Goal: Task Accomplishment & Management: Manage account settings

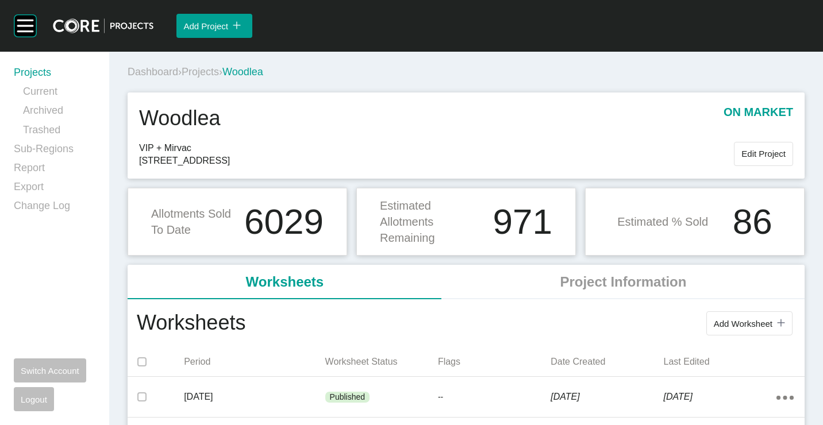
click at [25, 74] on link "Projects" at bounding box center [55, 75] width 82 height 19
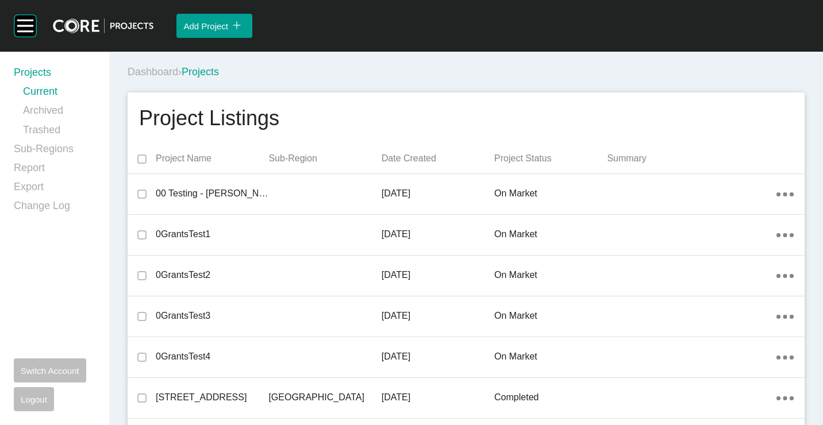
scroll to position [11445, 0]
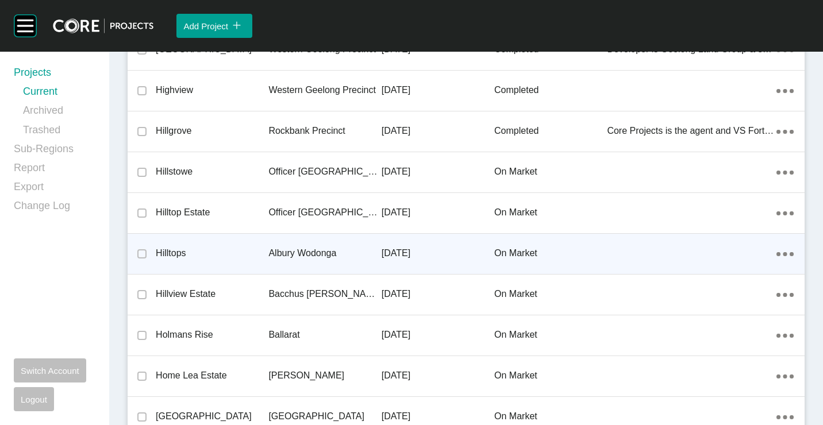
click at [288, 263] on div "Albury Wodonga" at bounding box center [324, 254] width 113 height 36
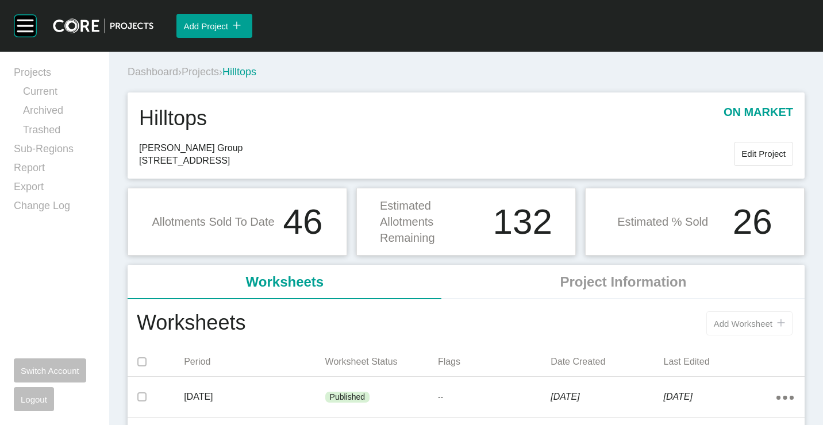
click at [743, 319] on span "Add Worksheet" at bounding box center [743, 324] width 59 height 10
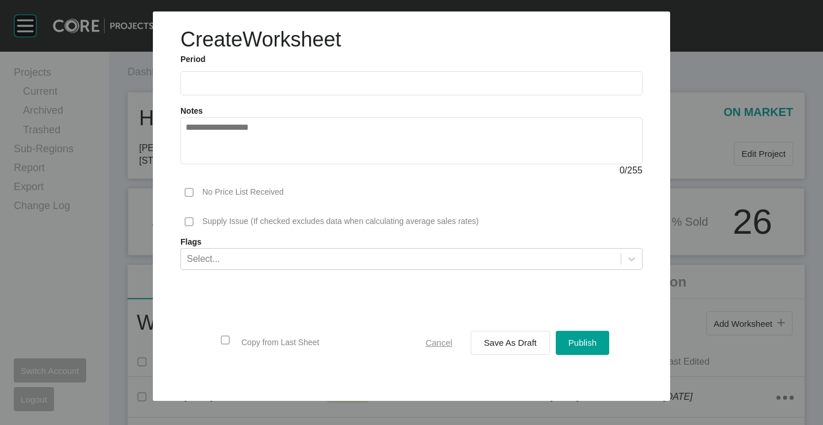
click at [438, 334] on button "Cancel" at bounding box center [439, 343] width 52 height 24
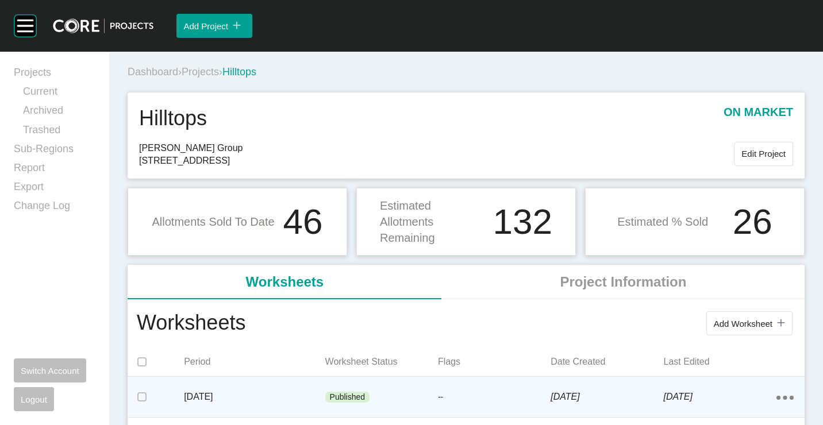
click at [379, 395] on div "Published" at bounding box center [381, 397] width 113 height 34
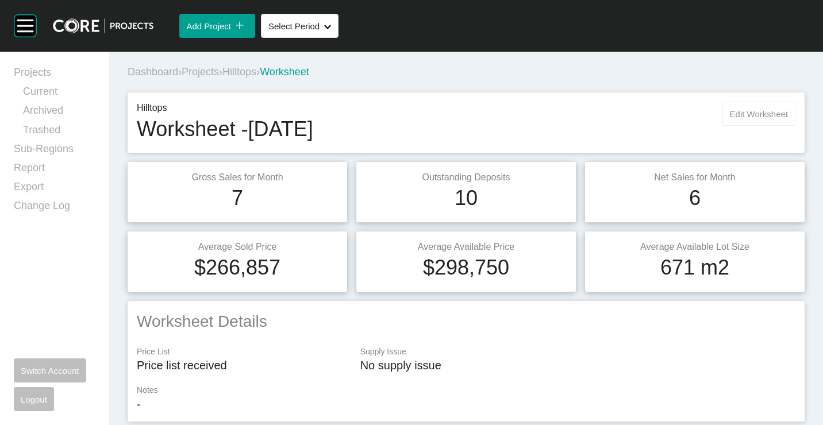
click at [763, 111] on span "Edit Worksheet" at bounding box center [759, 114] width 58 height 10
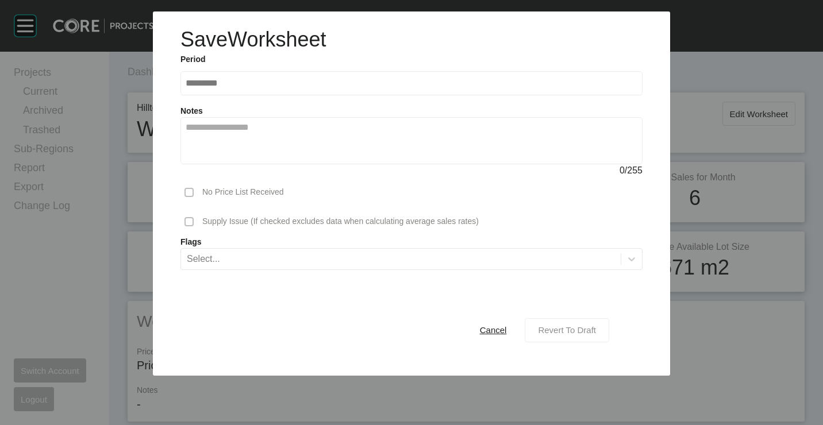
click at [577, 333] on span "Revert To Draft" at bounding box center [567, 330] width 58 height 10
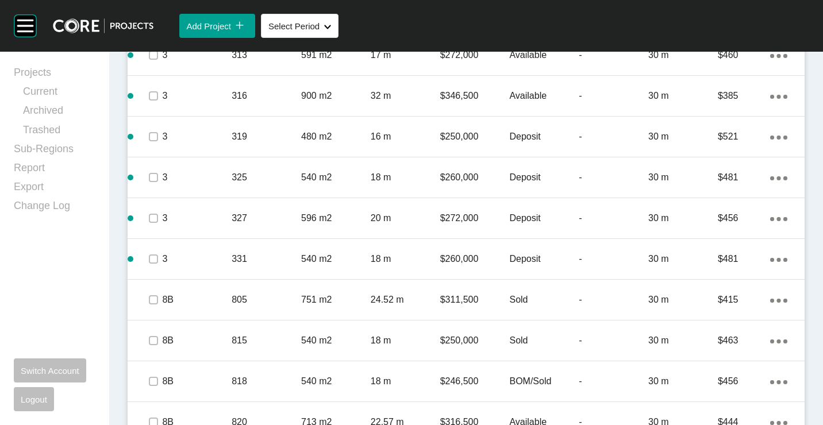
scroll to position [1439, 0]
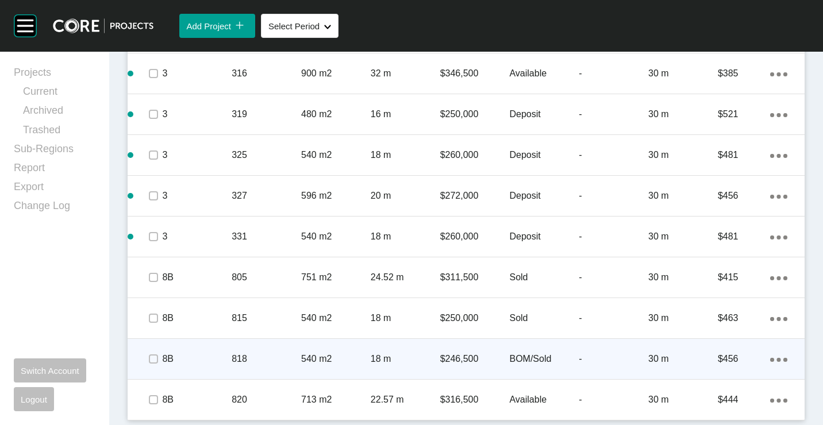
click at [384, 353] on p "18 m" at bounding box center [406, 359] width 70 height 13
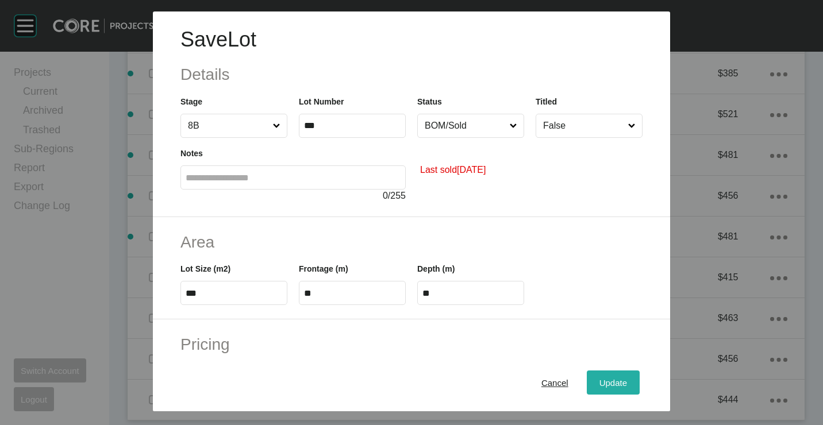
drag, startPoint x: 609, startPoint y: 382, endPoint x: 657, endPoint y: 374, distance: 48.3
click at [609, 382] on span "Update" at bounding box center [613, 383] width 28 height 10
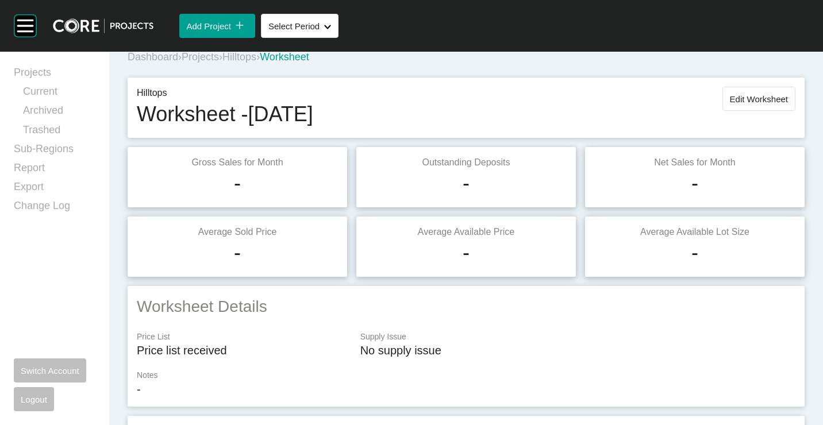
scroll to position [0, 0]
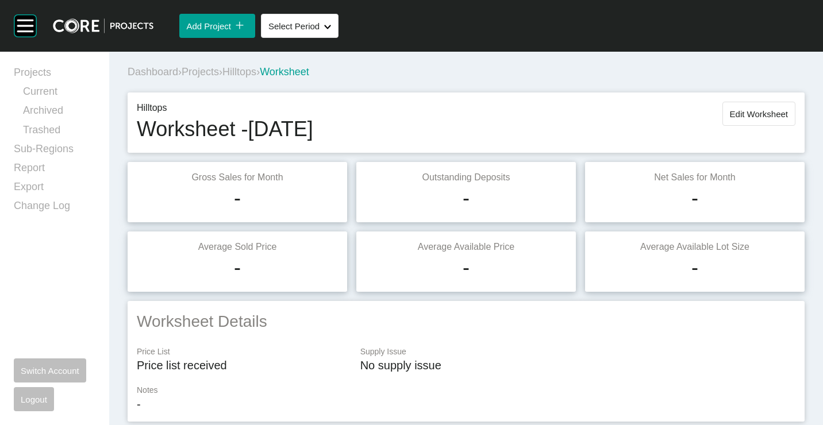
click at [744, 111] on span "Edit Worksheet" at bounding box center [759, 114] width 58 height 10
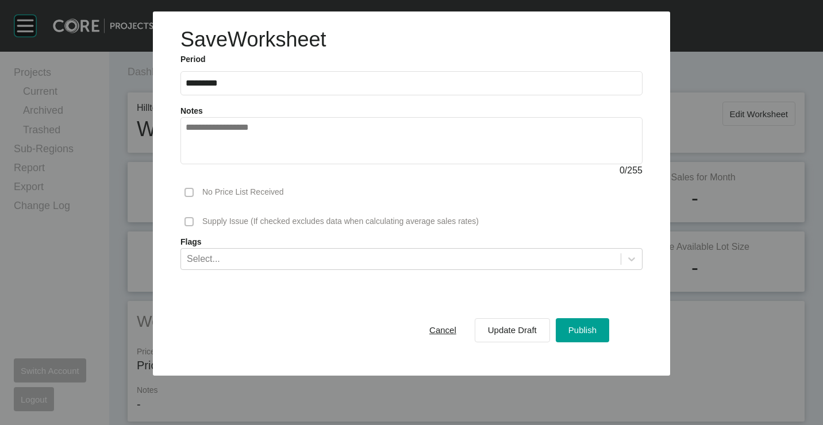
drag, startPoint x: 434, startPoint y: 334, endPoint x: 463, endPoint y: 321, distance: 31.4
click at [436, 334] on span "Cancel" at bounding box center [442, 330] width 27 height 10
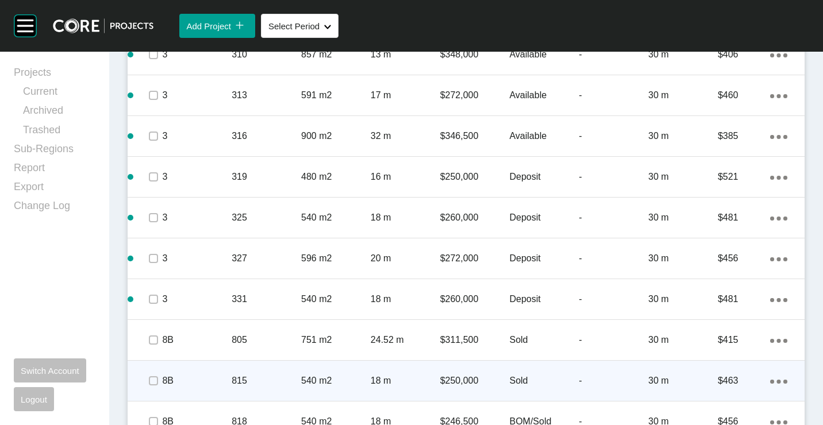
scroll to position [1439, 0]
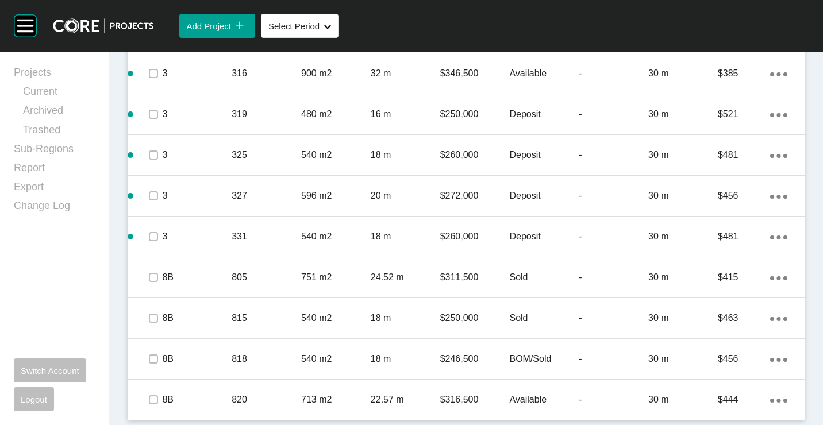
drag, startPoint x: 482, startPoint y: 363, endPoint x: 480, endPoint y: 356, distance: 7.1
click at [482, 363] on p "$246,500" at bounding box center [475, 359] width 70 height 13
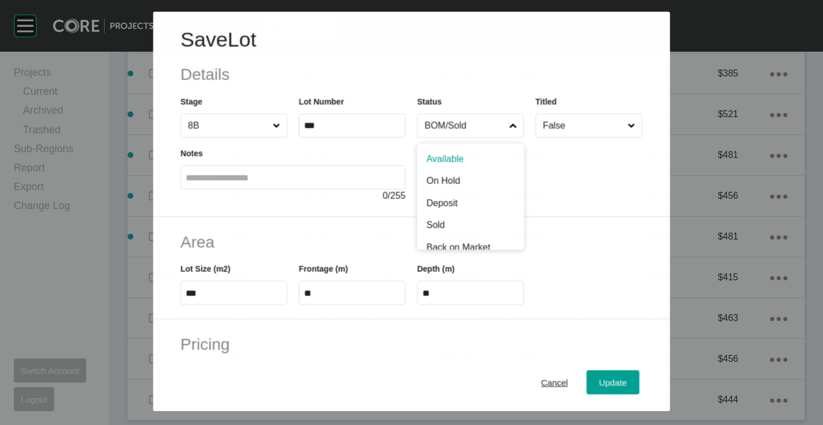
click at [509, 129] on icon at bounding box center [512, 125] width 7 height 7
click at [505, 129] on input "BOM/Sold" at bounding box center [464, 125] width 84 height 23
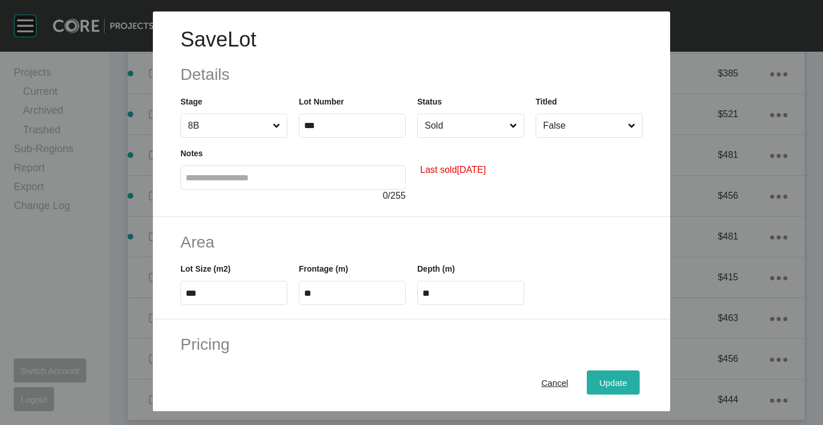
click at [602, 380] on span "Update" at bounding box center [613, 383] width 28 height 10
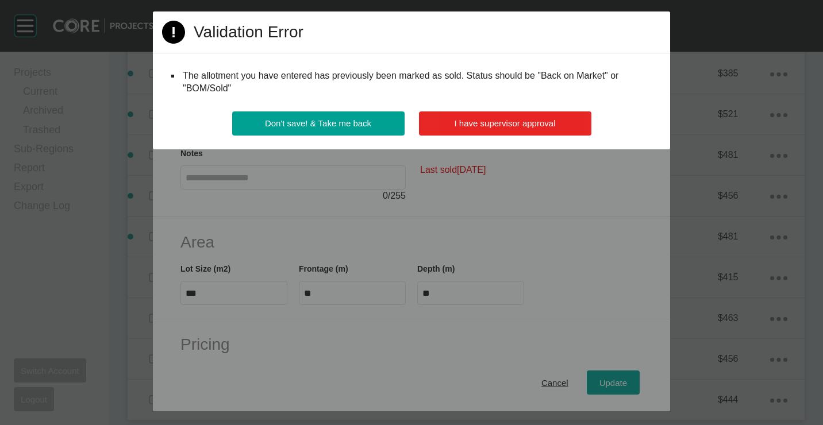
click at [518, 122] on span "I have supervisor approval" at bounding box center [505, 123] width 101 height 10
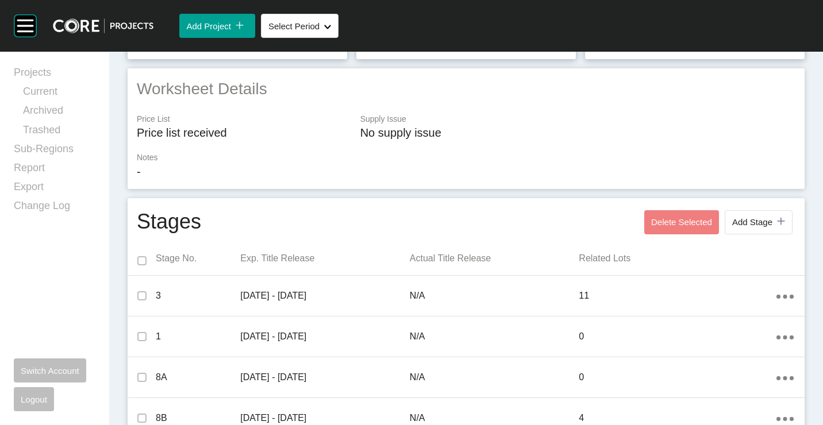
scroll to position [0, 0]
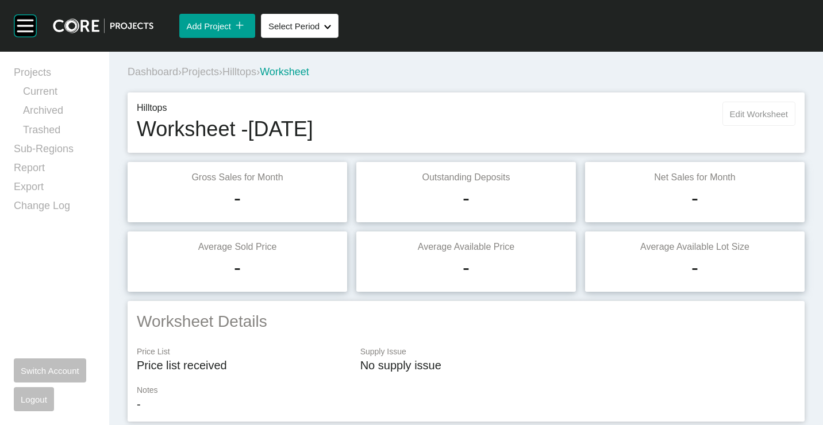
click at [763, 118] on span "Edit Worksheet" at bounding box center [759, 114] width 58 height 10
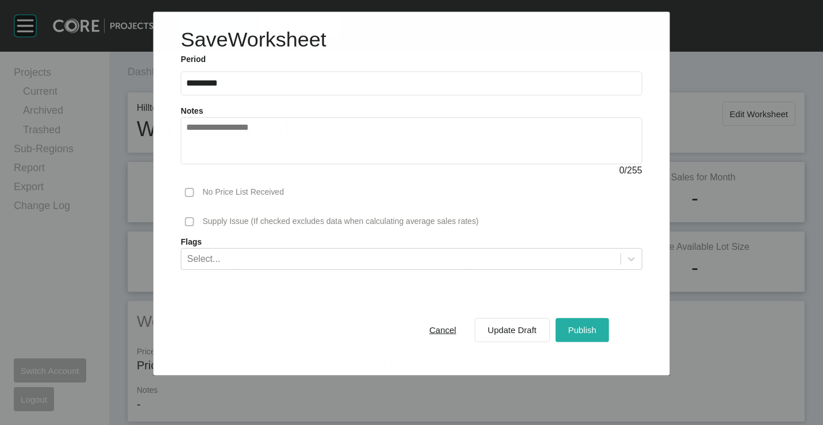
click at [592, 328] on span "Publish" at bounding box center [582, 330] width 28 height 10
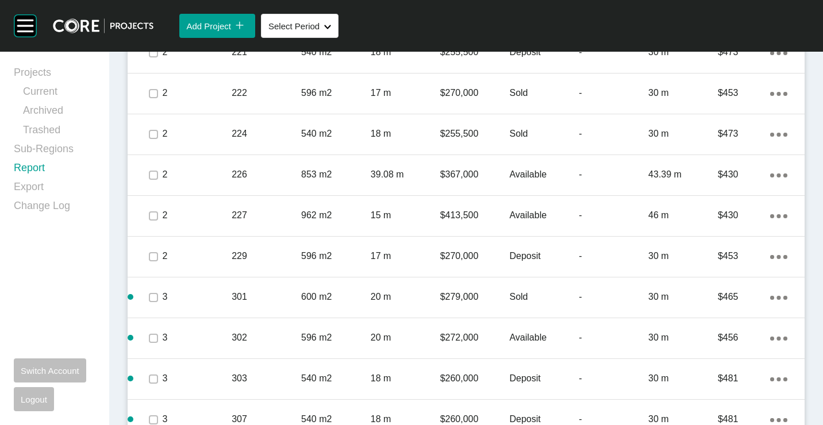
scroll to position [921, 0]
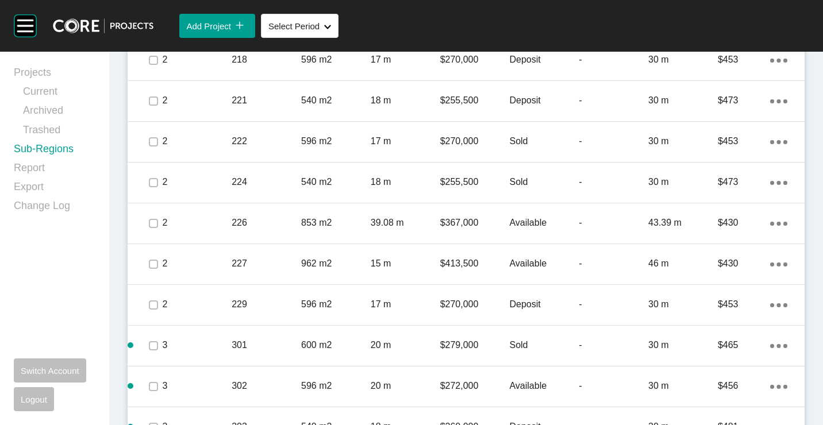
click at [37, 147] on link "Sub-Regions" at bounding box center [55, 151] width 82 height 19
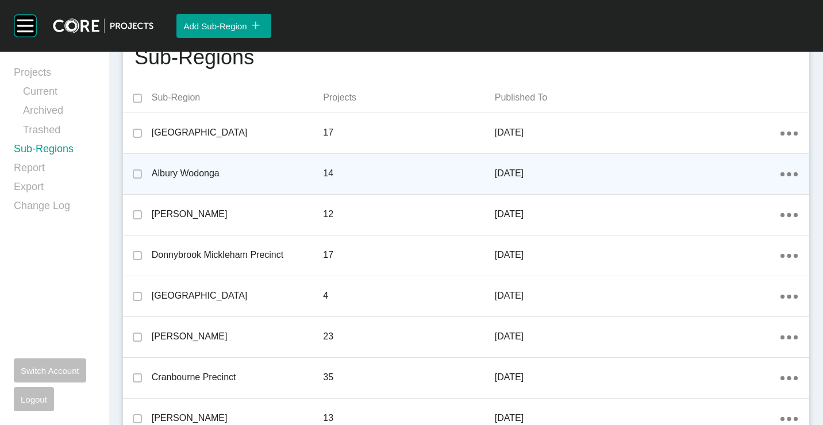
scroll to position [115, 0]
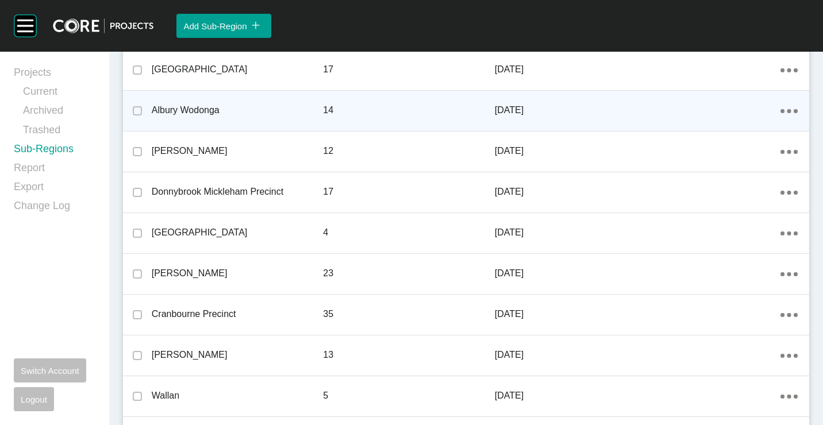
click at [780, 110] on icon "Action Menu Dots Copy 6 Created with Sketch." at bounding box center [788, 111] width 17 height 4
click at [741, 115] on link "Edit" at bounding box center [739, 112] width 31 height 17
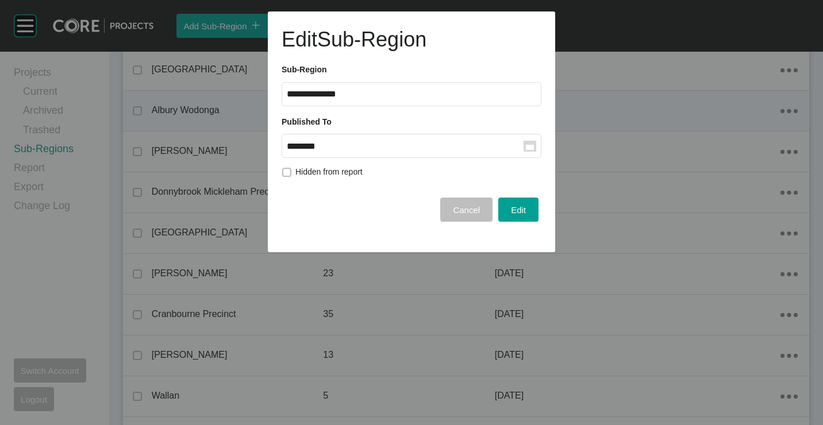
click at [525, 144] on rect at bounding box center [529, 146] width 13 height 11
click at [523, 144] on input "********" at bounding box center [405, 146] width 237 height 10
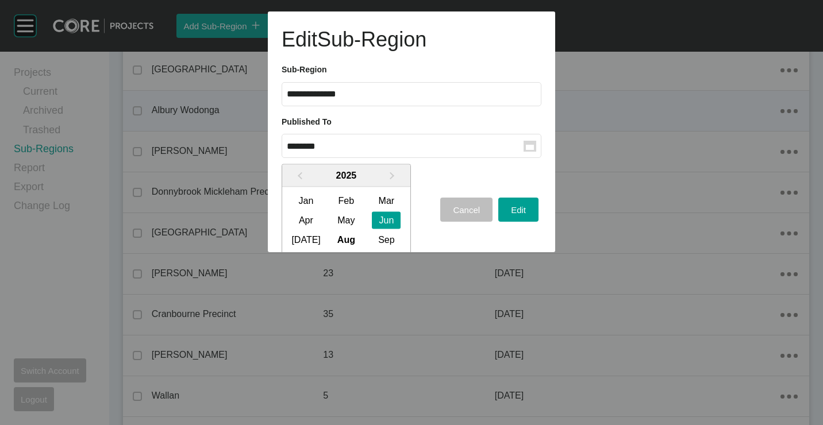
click at [306, 236] on div "[DATE]" at bounding box center [305, 239] width 29 height 17
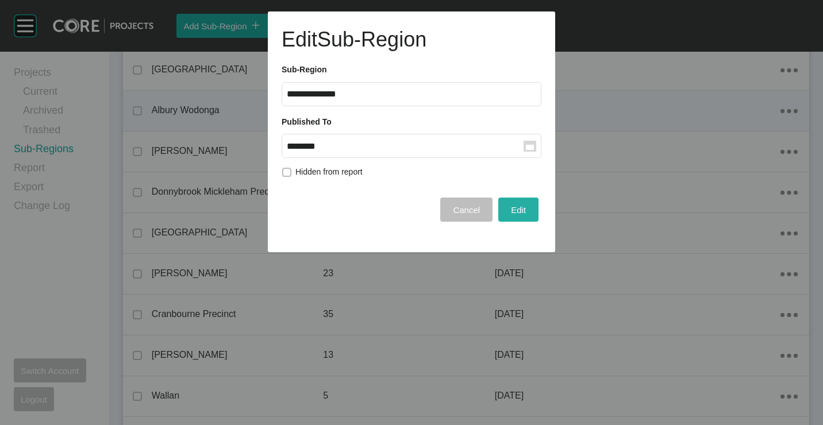
click at [507, 205] on button "Edit" at bounding box center [518, 210] width 40 height 24
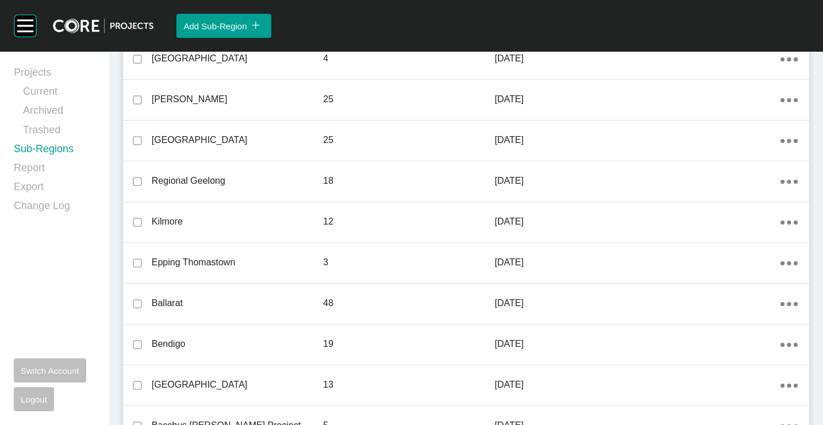
scroll to position [632, 0]
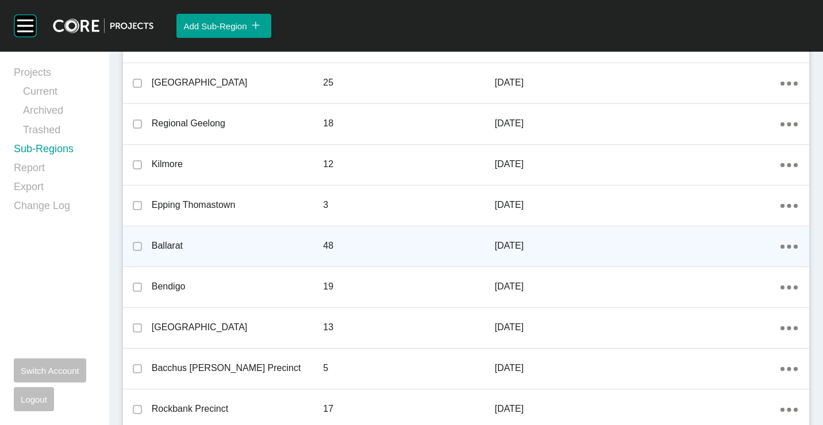
click at [738, 247] on link "Edit" at bounding box center [739, 248] width 31 height 17
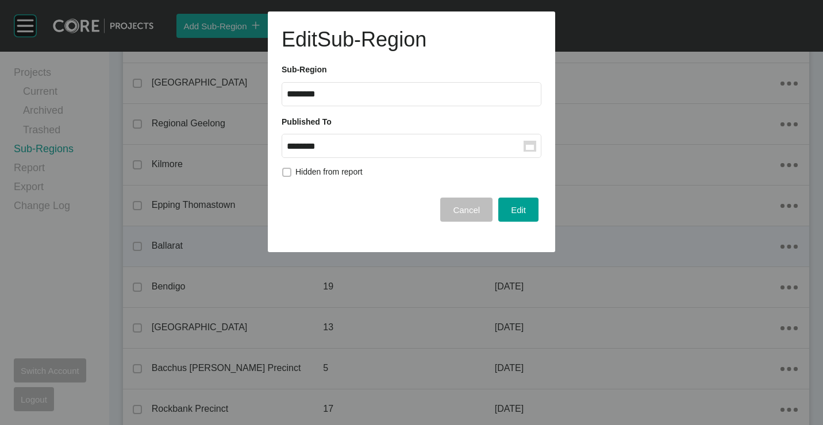
click at [519, 141] on input "********" at bounding box center [405, 146] width 237 height 10
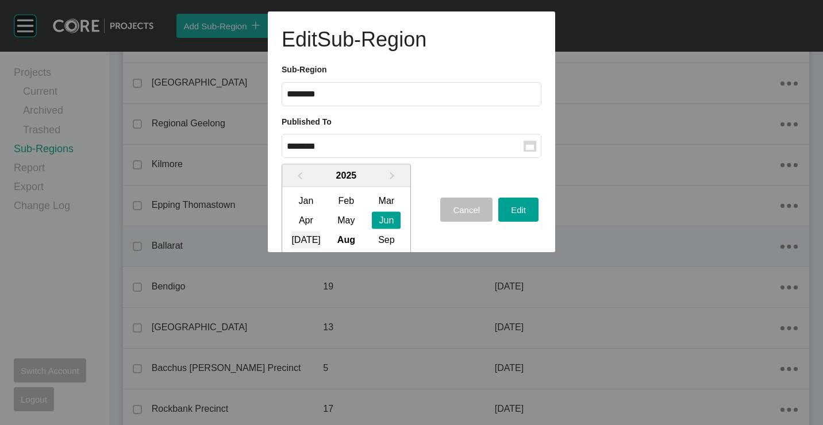
click at [306, 234] on div "[DATE]" at bounding box center [305, 239] width 29 height 17
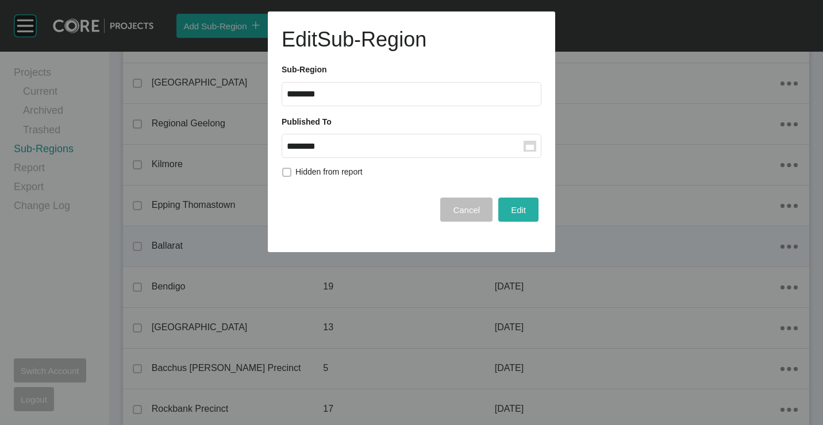
click at [507, 209] on button "Edit" at bounding box center [518, 210] width 40 height 24
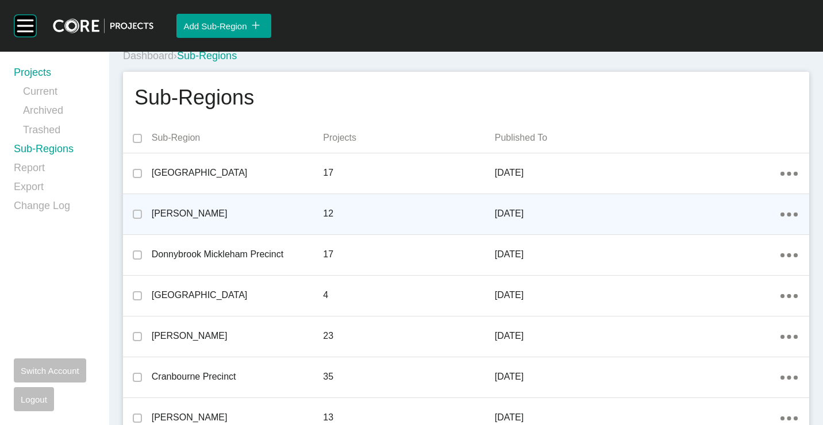
scroll to position [0, 0]
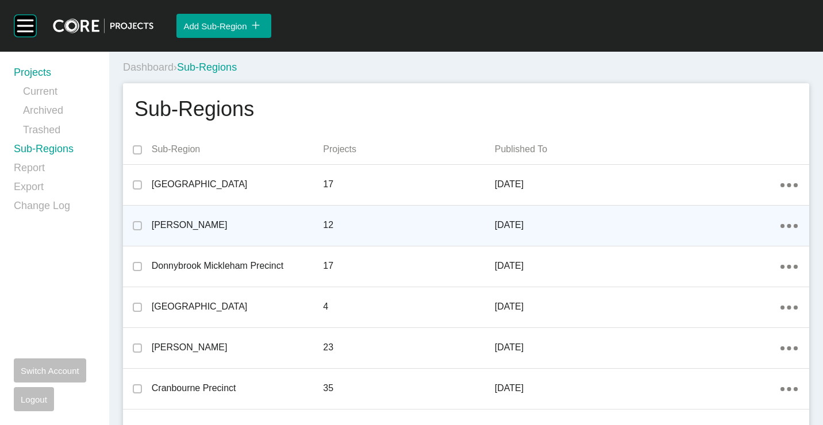
click at [40, 74] on link "Projects" at bounding box center [55, 75] width 82 height 19
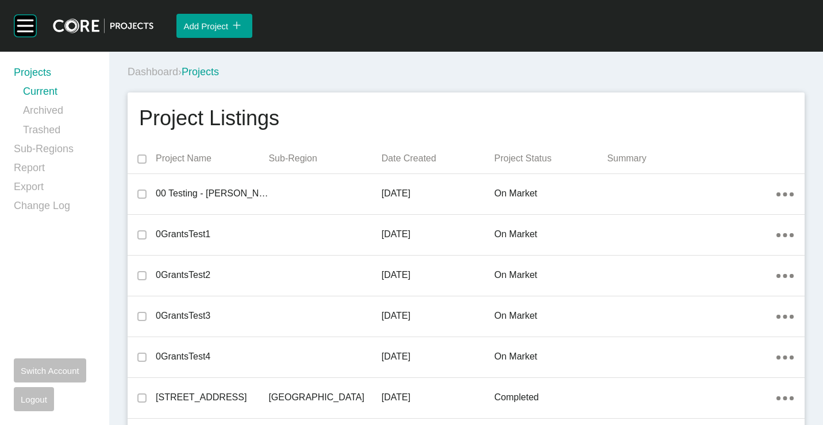
scroll to position [8467, 0]
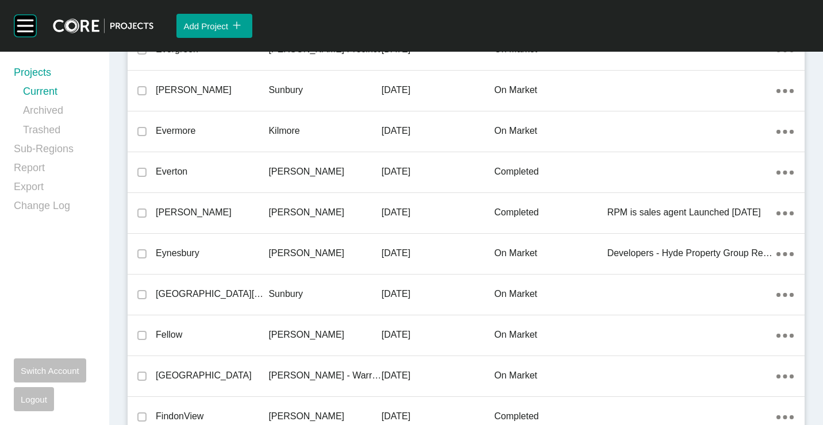
drag, startPoint x: 242, startPoint y: 205, endPoint x: 502, endPoint y: 260, distance: 266.1
click at [242, 205] on div "[PERSON_NAME]" at bounding box center [212, 213] width 113 height 36
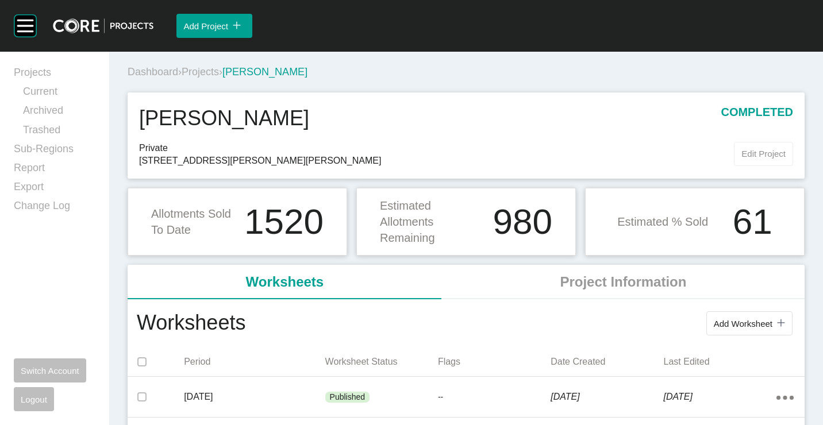
click at [746, 155] on span "Edit Project" at bounding box center [763, 154] width 44 height 10
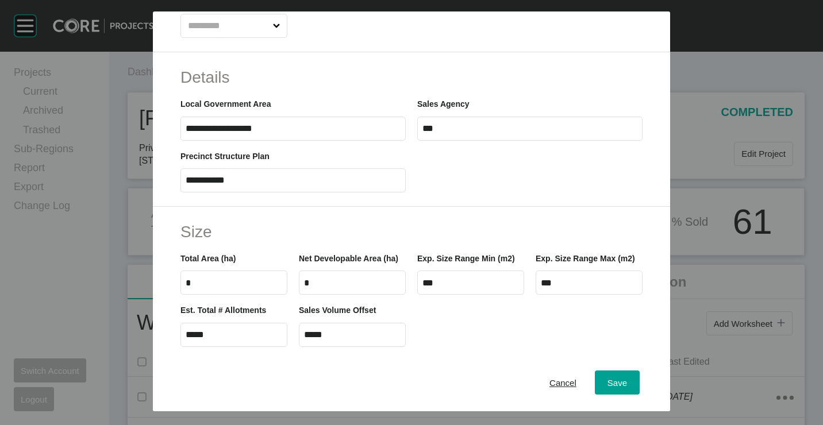
scroll to position [460, 0]
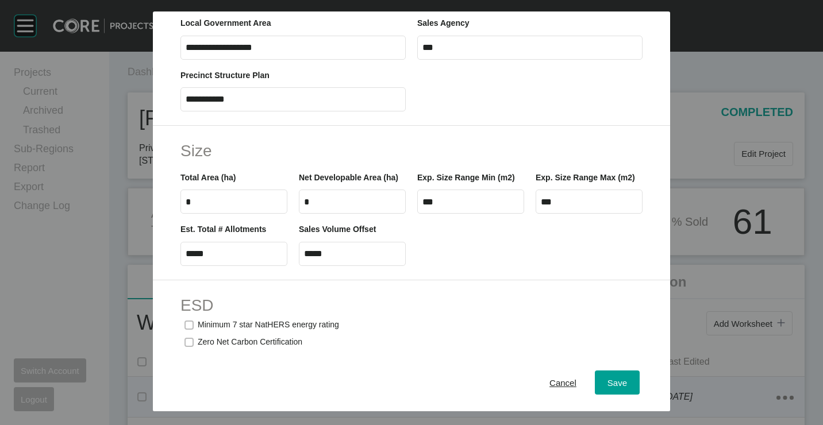
click at [557, 385] on span "Cancel" at bounding box center [562, 383] width 27 height 10
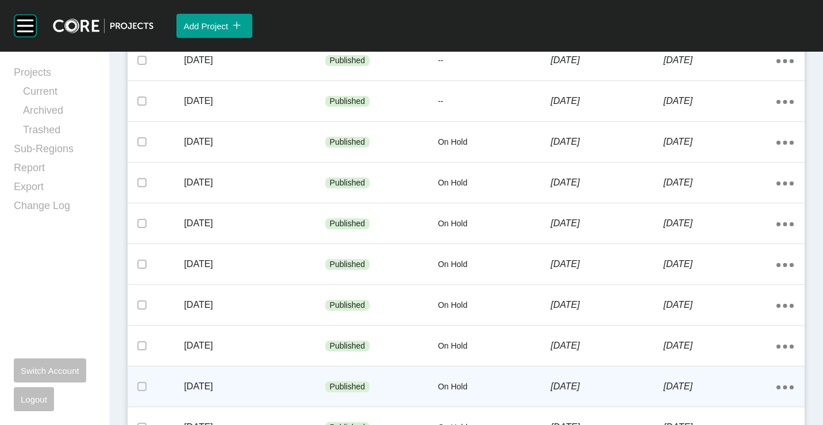
scroll to position [604, 0]
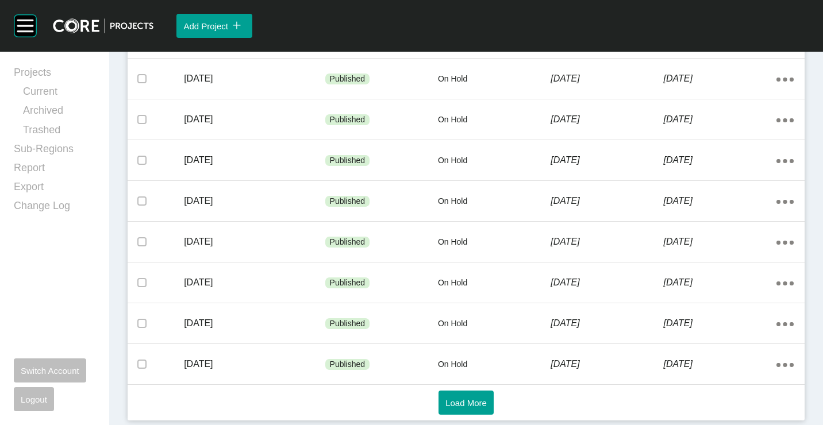
drag, startPoint x: 455, startPoint y: 405, endPoint x: 447, endPoint y: 386, distance: 20.6
click at [455, 405] on span "Load More" at bounding box center [465, 403] width 41 height 10
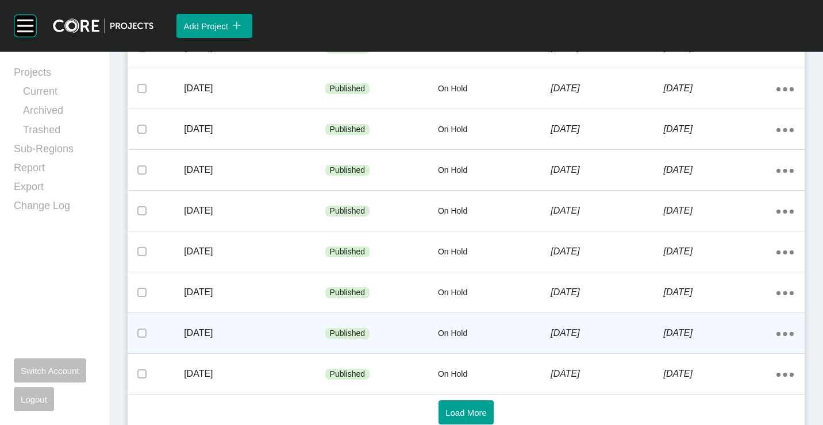
scroll to position [1216, 0]
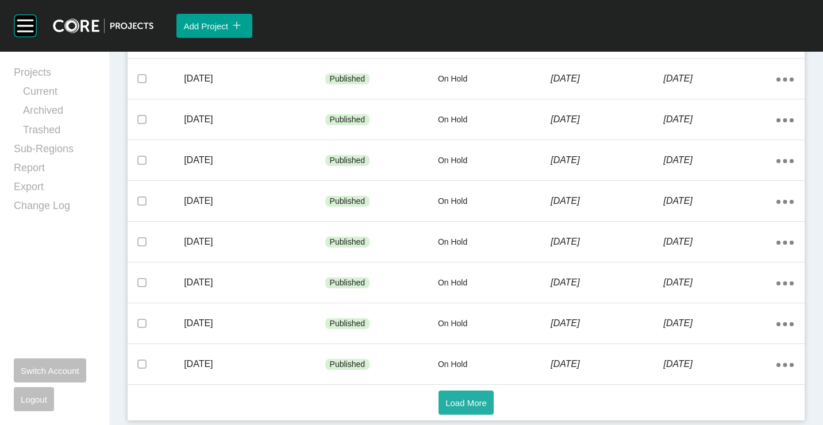
click at [462, 410] on button "Load More" at bounding box center [465, 403] width 55 height 24
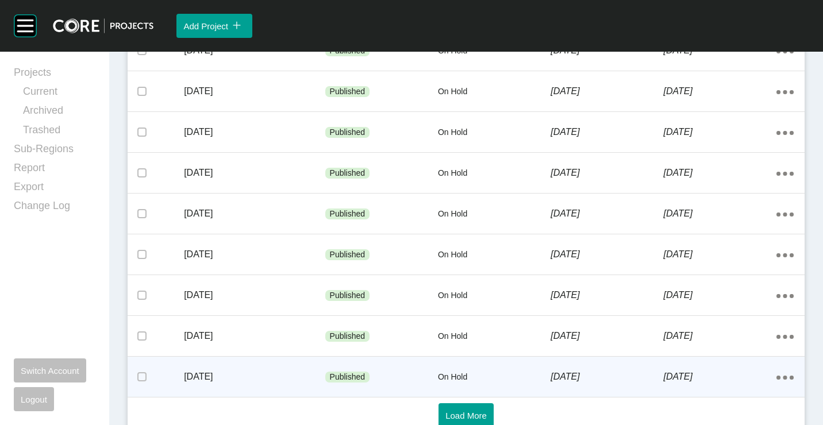
scroll to position [1828, 0]
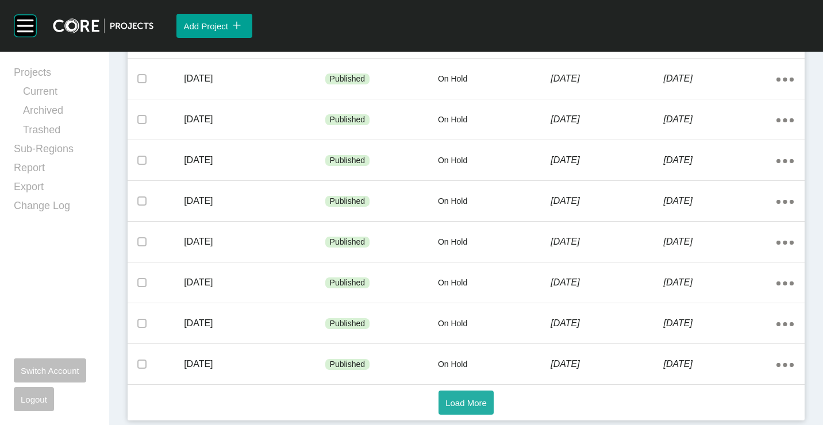
click at [463, 399] on span "Load More" at bounding box center [465, 403] width 41 height 10
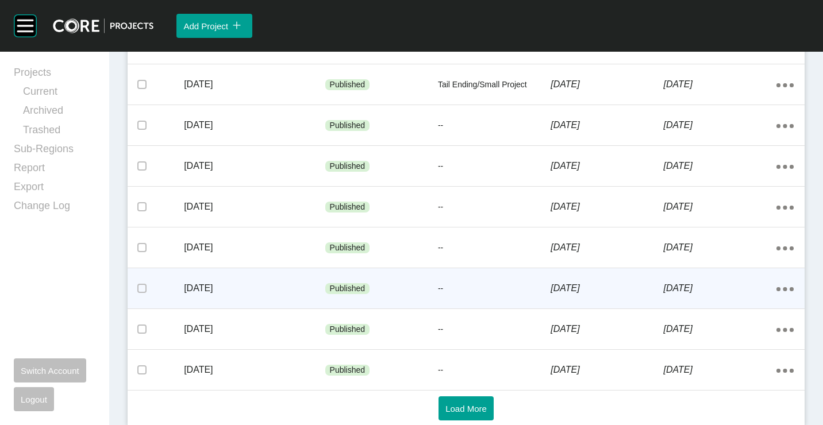
scroll to position [2440, 0]
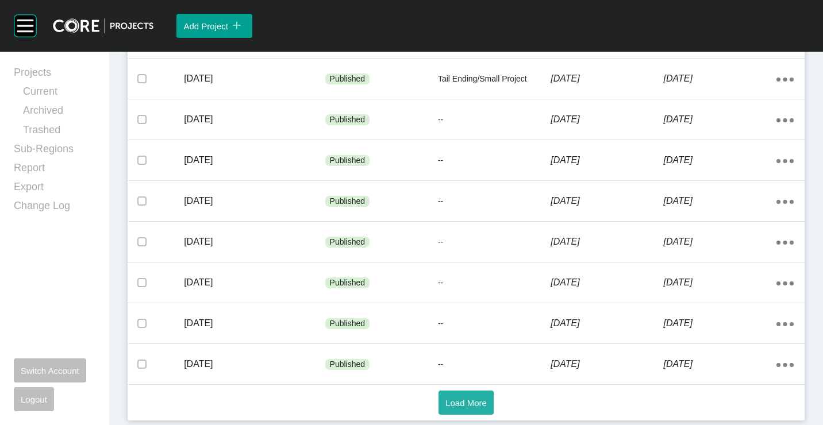
click at [458, 395] on button "Load More" at bounding box center [465, 403] width 55 height 24
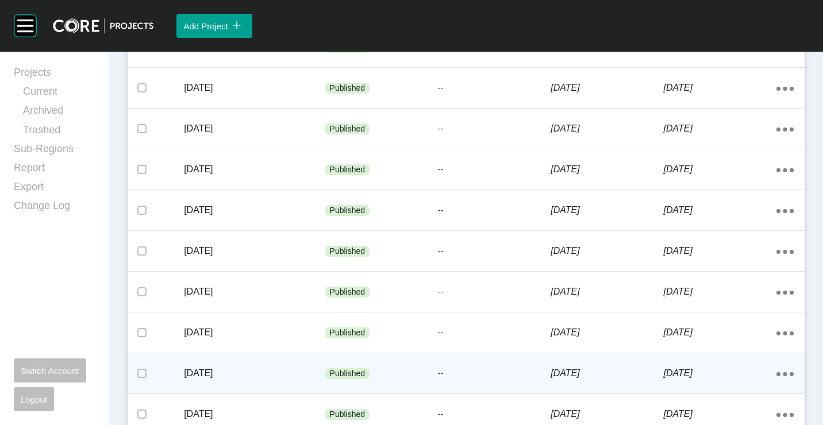
scroll to position [3052, 0]
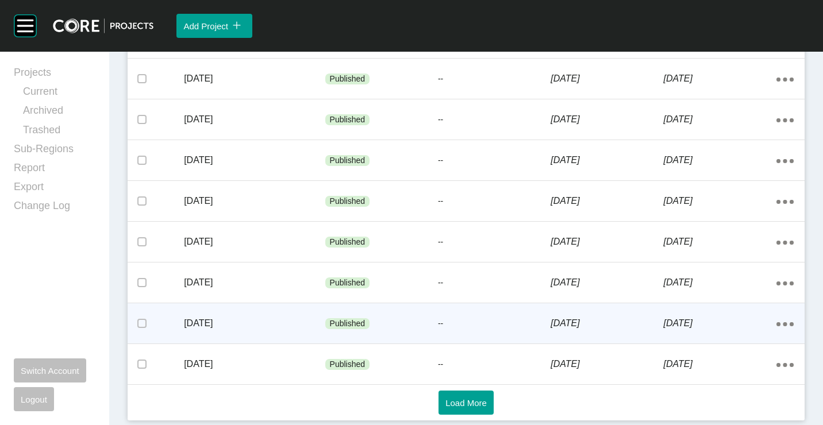
drag, startPoint x: 464, startPoint y: 405, endPoint x: 443, endPoint y: 341, distance: 66.7
click at [464, 405] on span "Load More" at bounding box center [465, 403] width 41 height 10
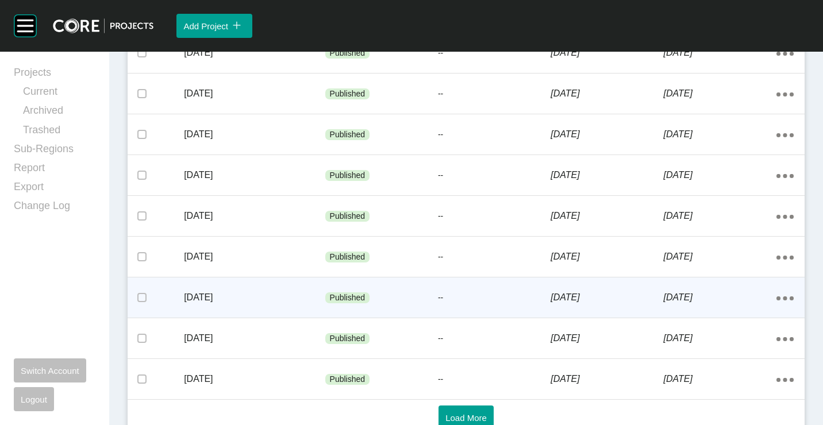
scroll to position [3664, 0]
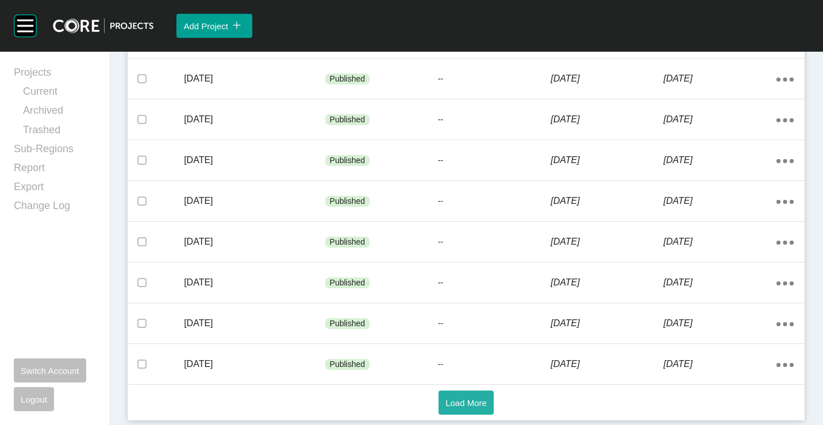
click at [473, 398] on span "Load More" at bounding box center [465, 403] width 41 height 10
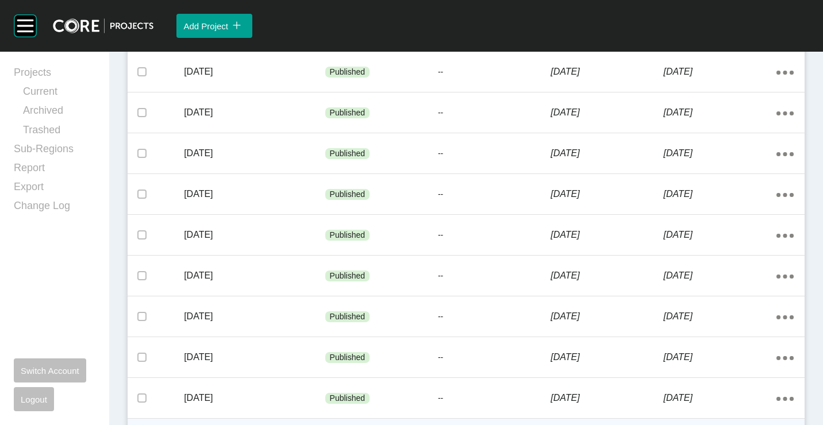
scroll to position [3954, 0]
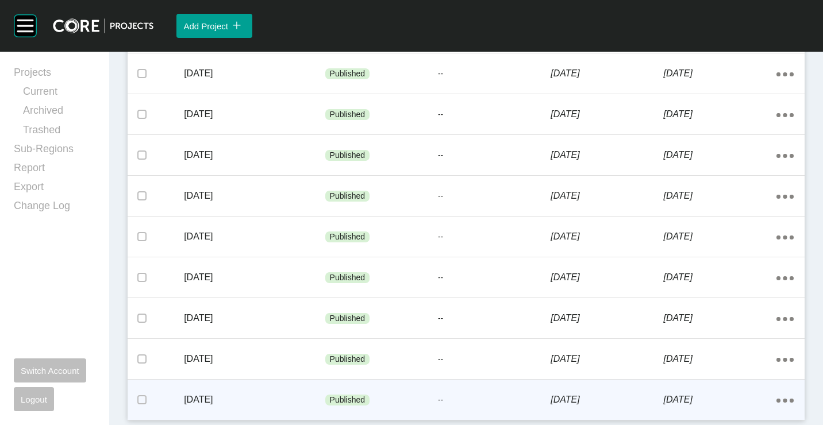
click at [405, 395] on div "Published" at bounding box center [381, 400] width 113 height 34
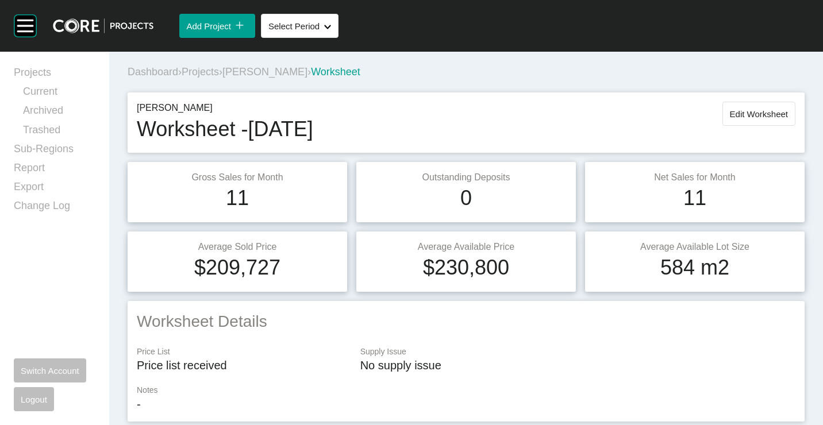
click at [206, 67] on span "Projects" at bounding box center [200, 71] width 37 height 11
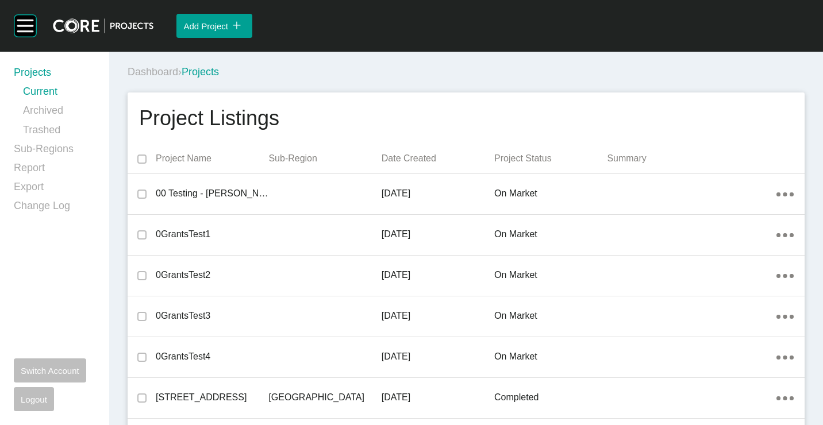
scroll to position [20869, 0]
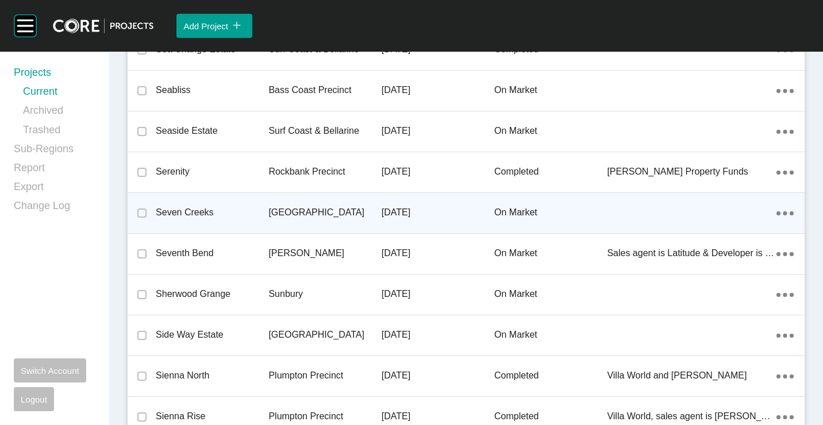
click at [314, 232] on div "Seven Creeks [GEOGRAPHIC_DATA] [DATE] on market Action Menu Dots Copy 6 Created…" at bounding box center [466, 213] width 677 height 40
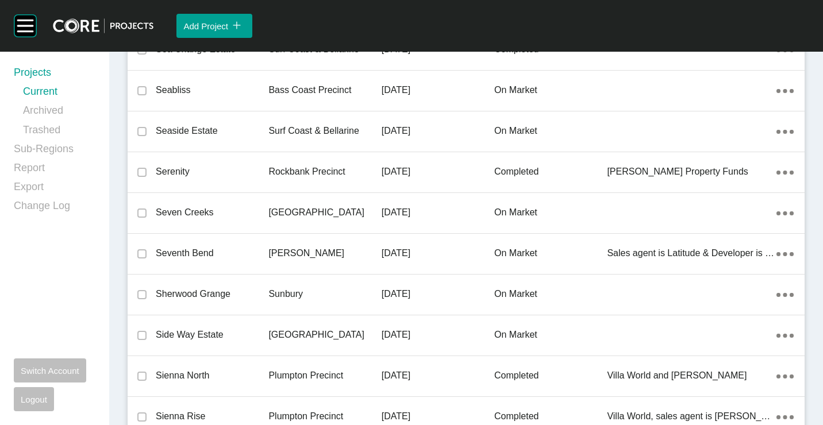
click at [319, 248] on div "Group 2 Created with Sketch. . Add Project icon/tick copy 11 Created with Sketc…" at bounding box center [411, 212] width 823 height 425
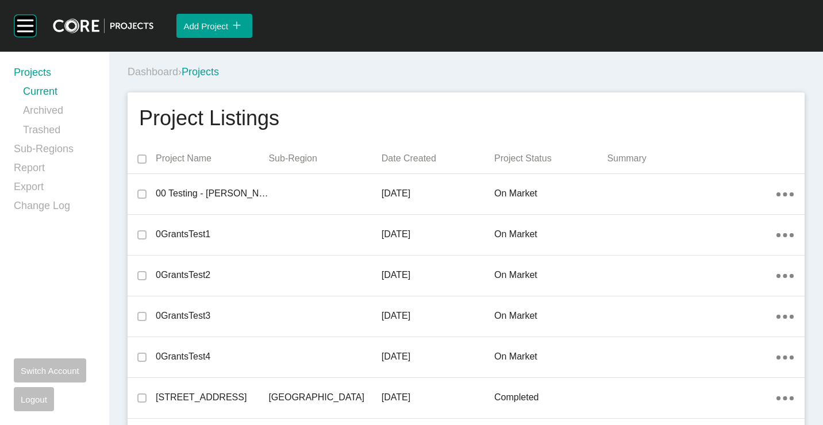
scroll to position [20910, 0]
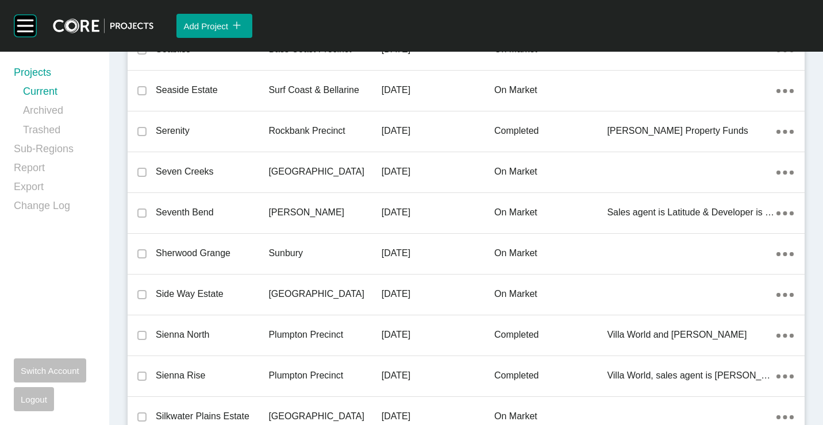
drag, startPoint x: 265, startPoint y: 218, endPoint x: 813, endPoint y: 238, distance: 548.6
click at [265, 218] on p "Seventh Bend" at bounding box center [212, 212] width 113 height 13
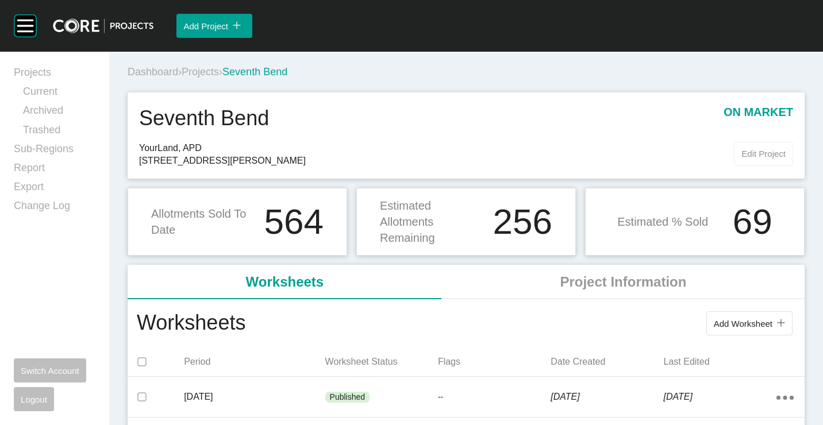
click at [751, 157] on span "Edit Project" at bounding box center [763, 154] width 44 height 10
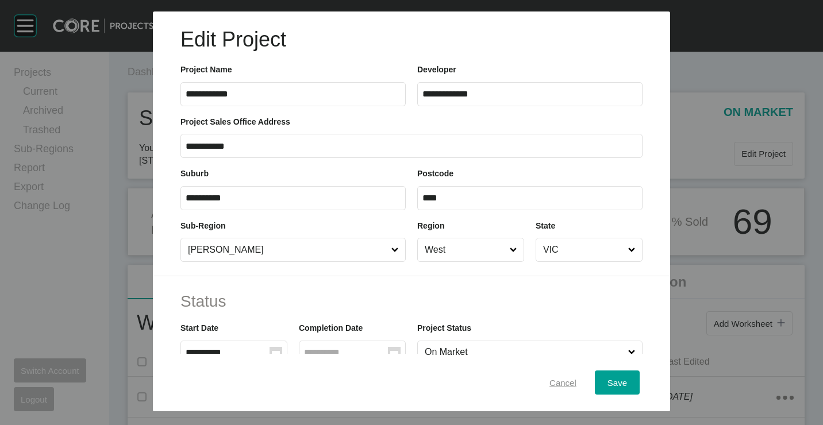
drag, startPoint x: 551, startPoint y: 379, endPoint x: 469, endPoint y: 338, distance: 91.0
click at [550, 378] on span "Cancel" at bounding box center [562, 383] width 27 height 10
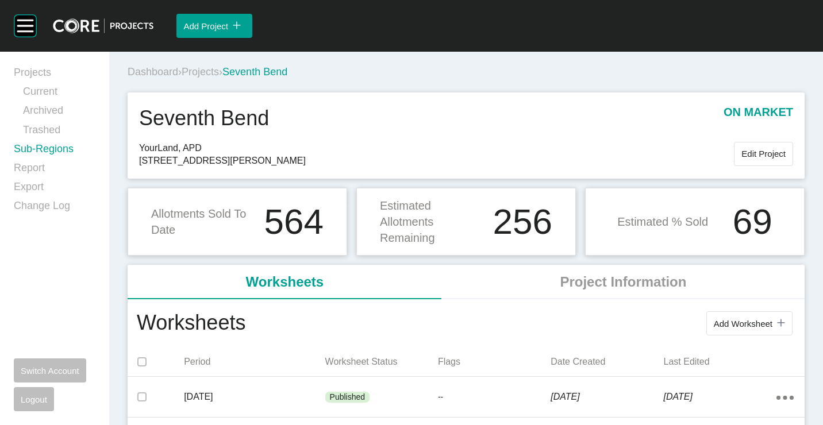
click at [32, 152] on link "Sub-Regions" at bounding box center [55, 151] width 82 height 19
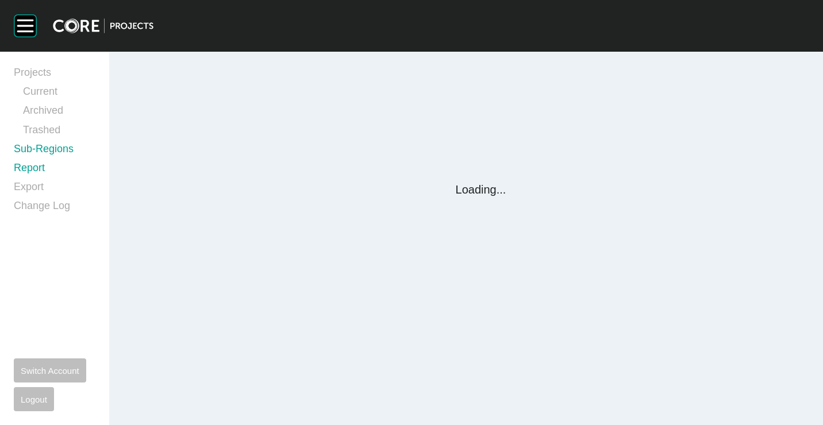
click at [32, 168] on link "Report" at bounding box center [55, 170] width 82 height 19
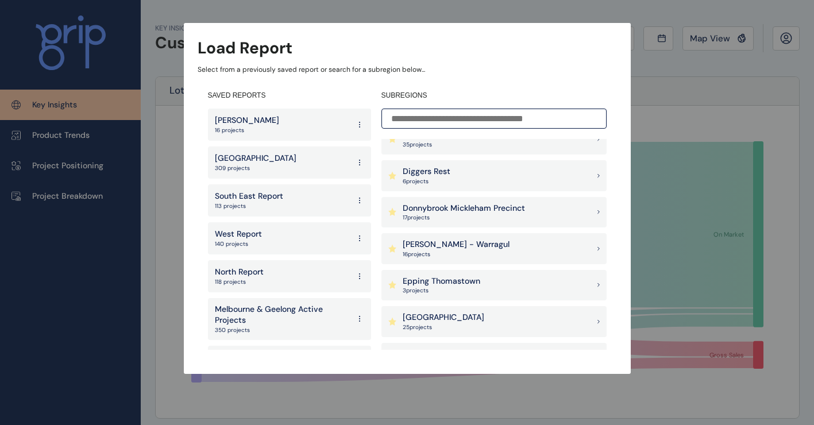
scroll to position [575, 0]
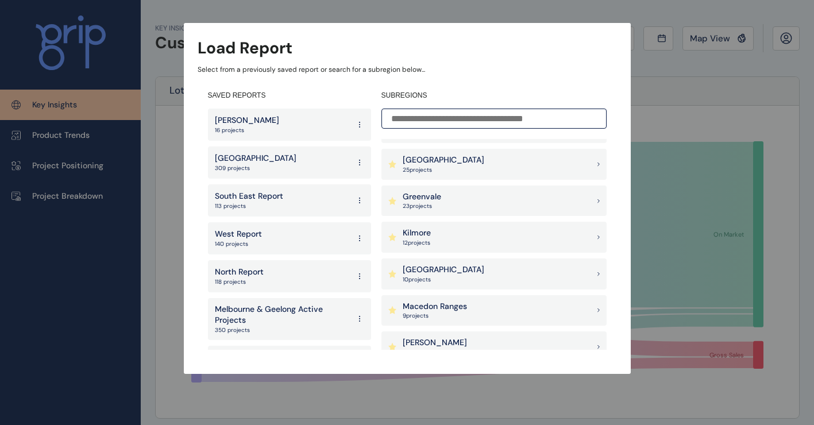
click at [274, 225] on div "West Report 140 projects" at bounding box center [289, 238] width 163 height 32
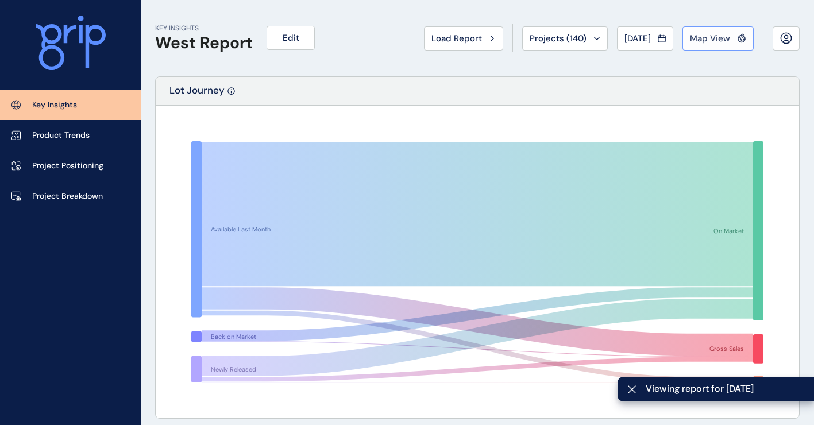
click at [741, 38] on icon at bounding box center [740, 39] width 3 height 5
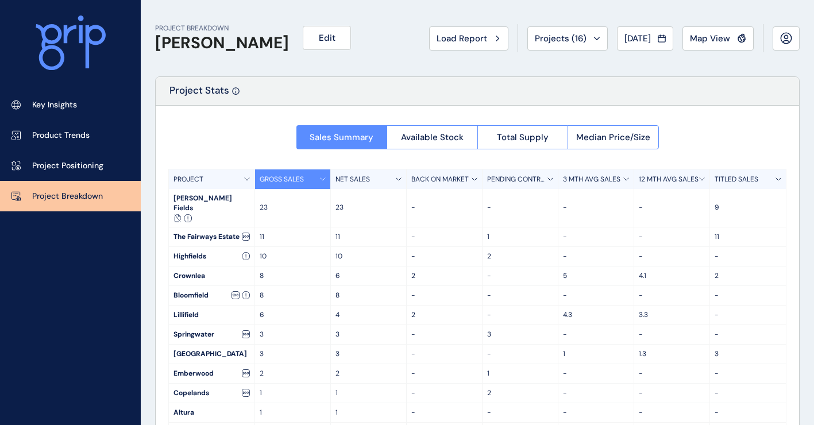
scroll to position [58, 0]
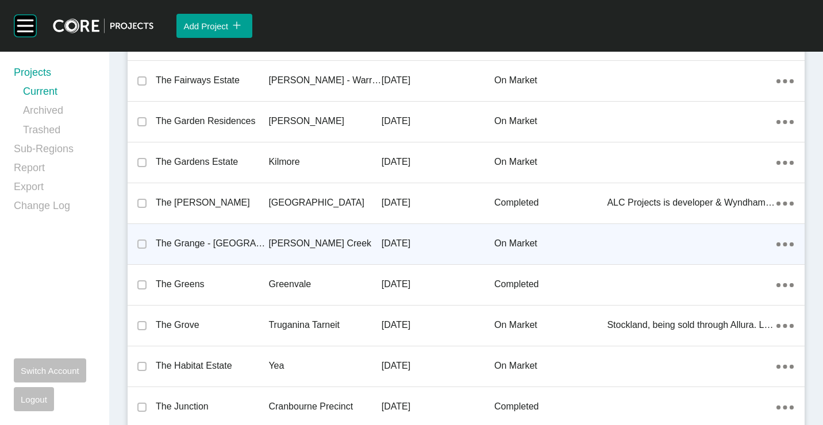
scroll to position [23473, 0]
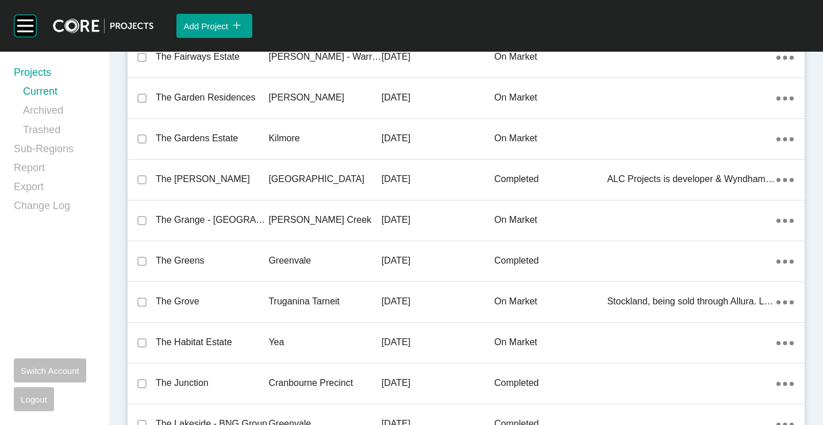
click at [236, 298] on p "The Grove" at bounding box center [212, 301] width 113 height 13
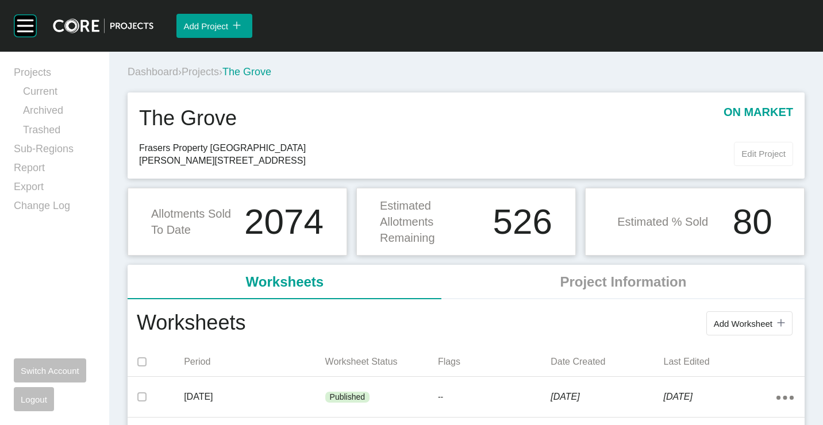
click at [742, 155] on span "Edit Project" at bounding box center [763, 154] width 44 height 10
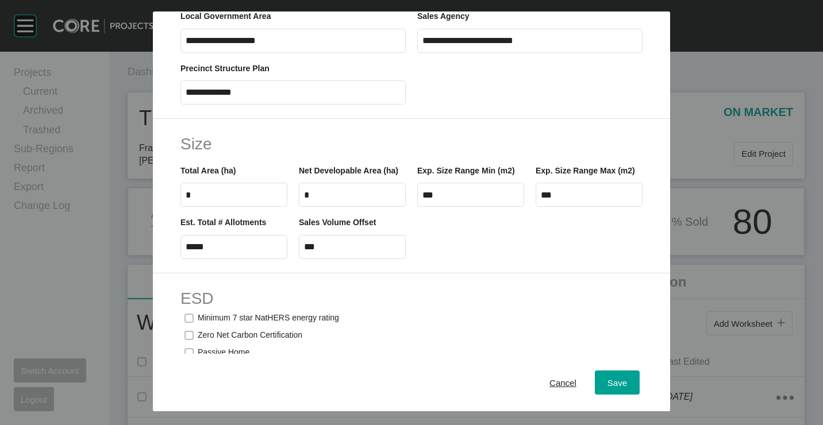
scroll to position [517, 0]
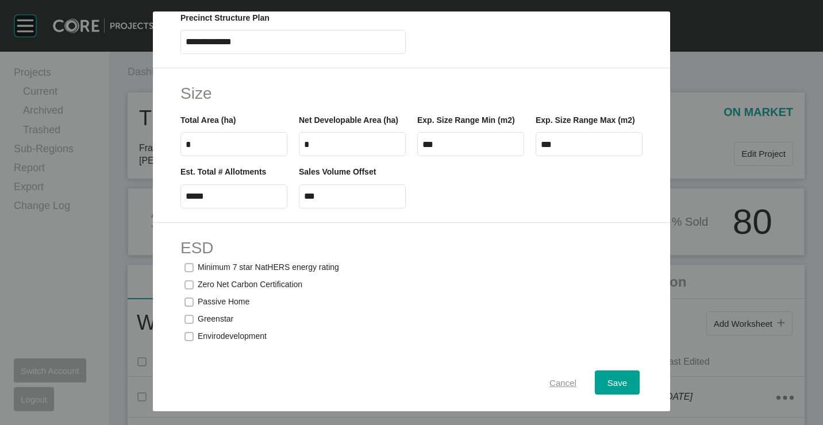
click at [555, 387] on span "Cancel" at bounding box center [562, 383] width 27 height 10
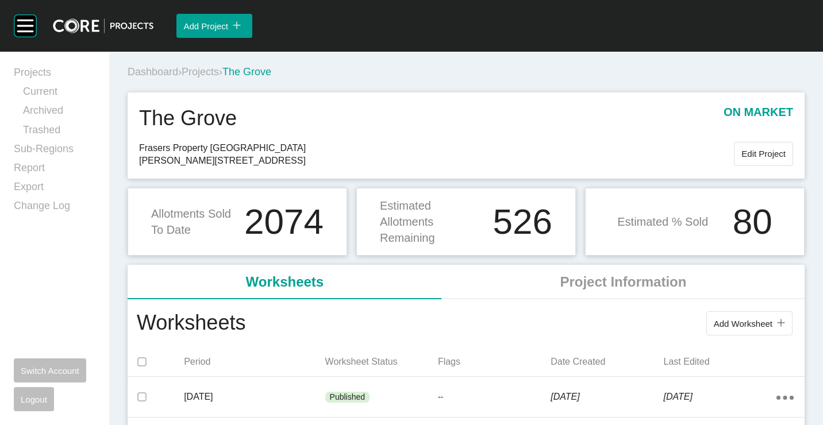
click at [201, 73] on span "Projects" at bounding box center [200, 71] width 37 height 11
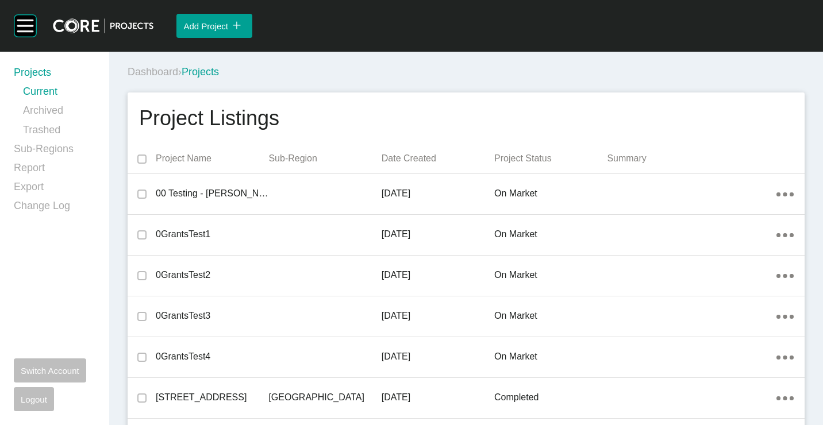
scroll to position [1001, 0]
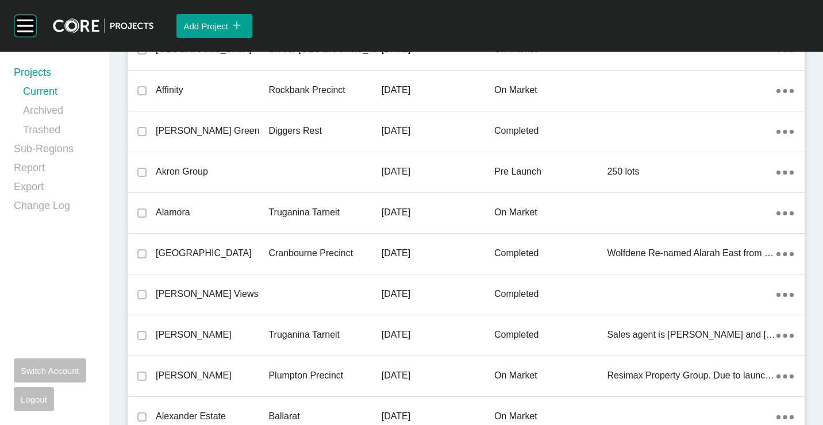
drag, startPoint x: 323, startPoint y: 210, endPoint x: 492, endPoint y: 294, distance: 189.1
click at [322, 210] on p "Truganina Tarneit" at bounding box center [324, 212] width 113 height 13
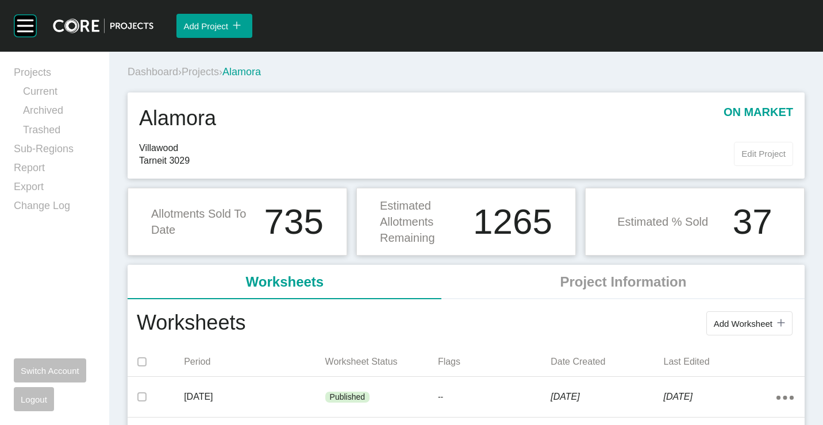
click at [745, 156] on span "Edit Project" at bounding box center [763, 154] width 44 height 10
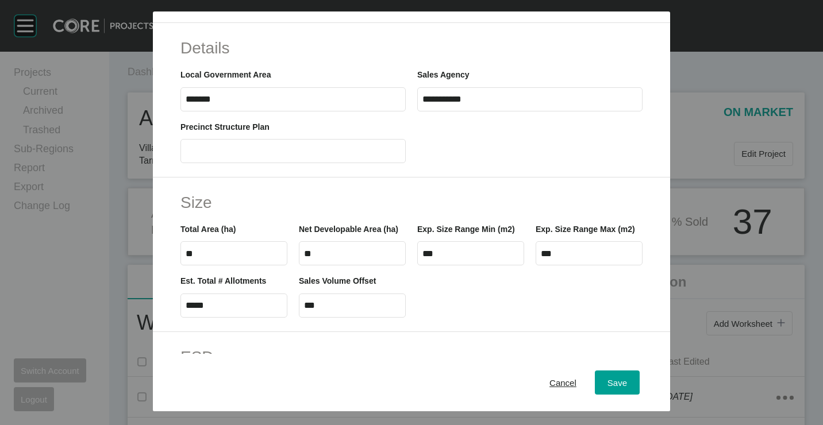
scroll to position [460, 0]
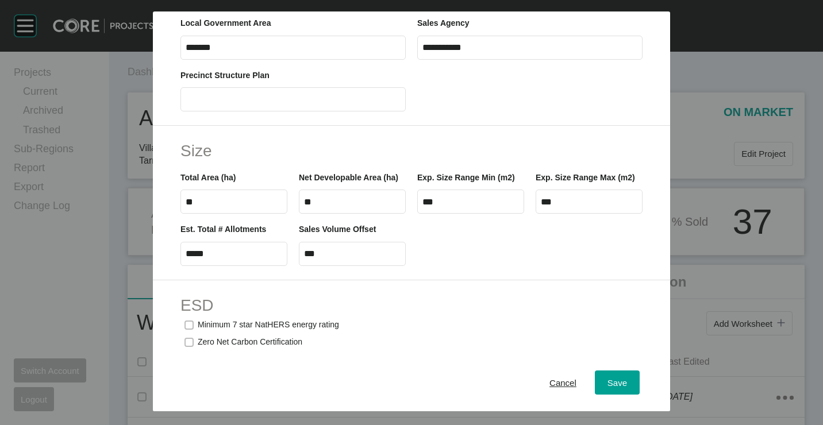
drag, startPoint x: 565, startPoint y: 385, endPoint x: 558, endPoint y: 372, distance: 14.7
click at [565, 383] on span "Cancel" at bounding box center [562, 383] width 27 height 10
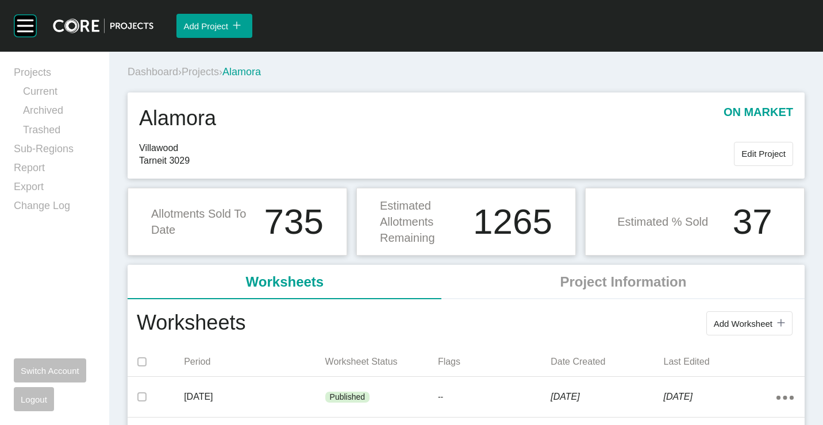
click at [202, 69] on span "Projects" at bounding box center [200, 71] width 37 height 11
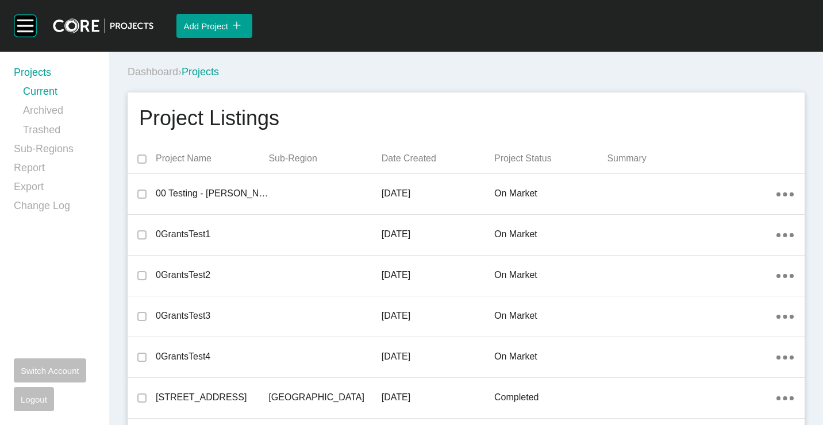
scroll to position [12506, 0]
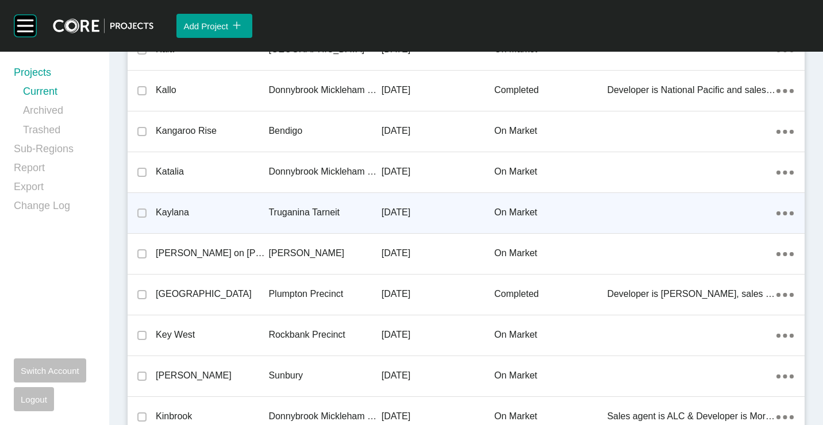
click at [382, 213] on p "[DATE]" at bounding box center [438, 212] width 113 height 13
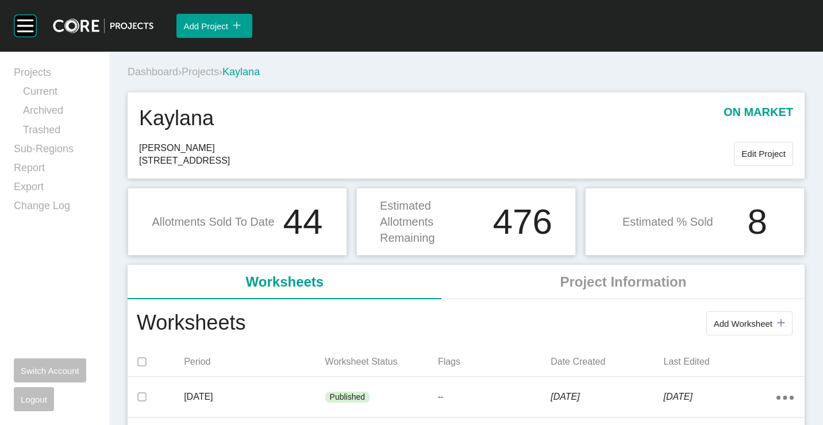
click at [198, 66] on span "Projects" at bounding box center [200, 71] width 37 height 11
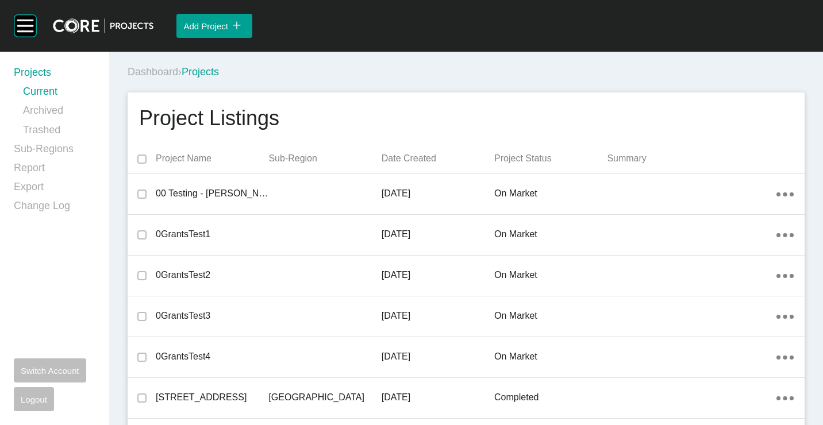
scroll to position [12506, 0]
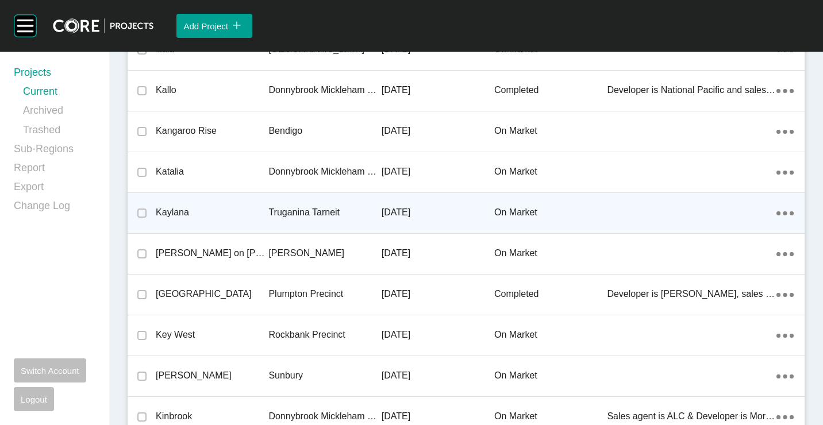
click at [304, 221] on div "Truganina Tarneit" at bounding box center [324, 213] width 113 height 36
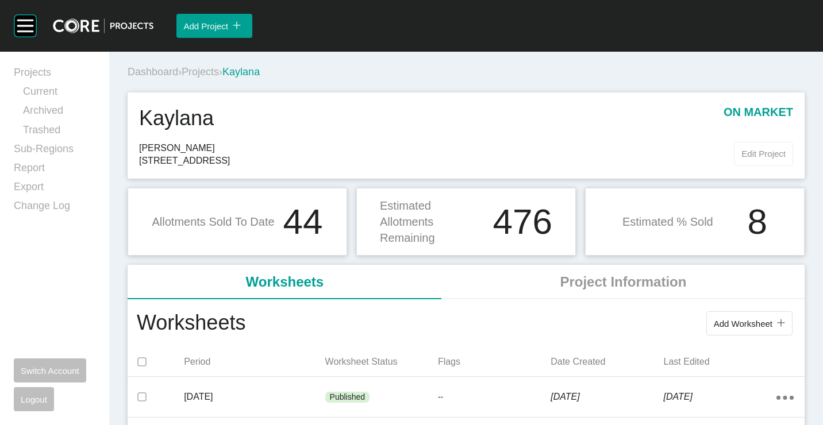
click at [754, 149] on span "Edit Project" at bounding box center [763, 154] width 44 height 10
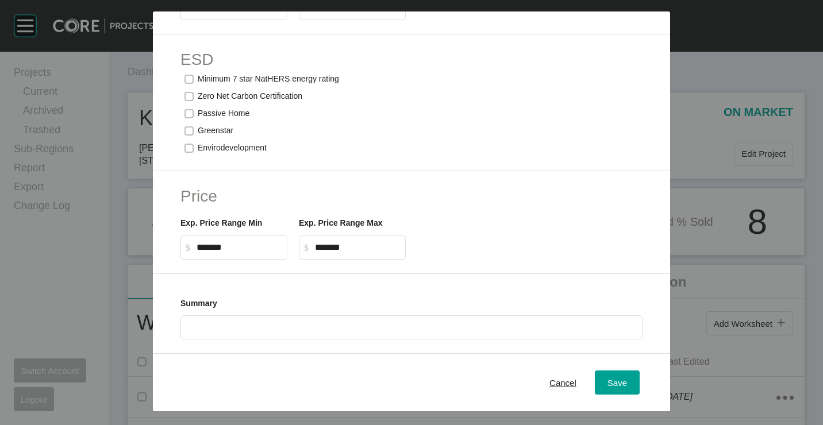
scroll to position [489, 0]
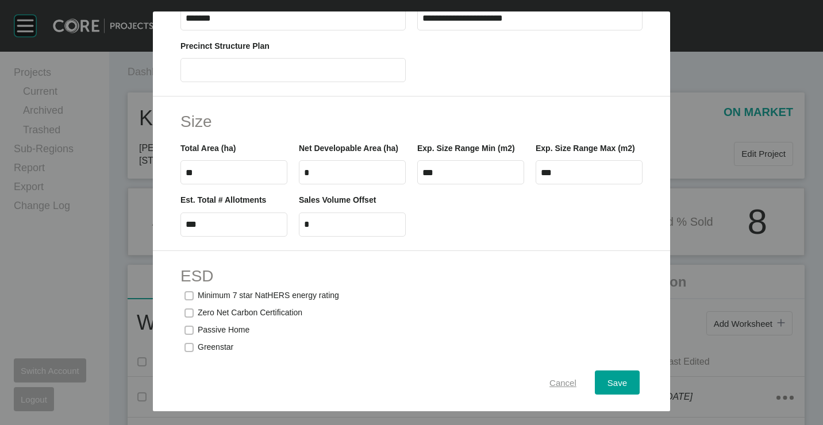
click at [556, 381] on span "Cancel" at bounding box center [562, 383] width 27 height 10
